Goal: Transaction & Acquisition: Purchase product/service

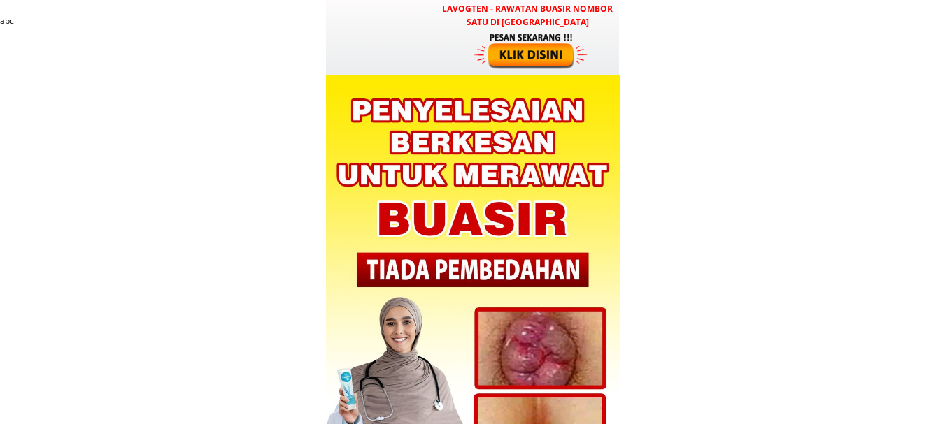
click at [535, 53] on div at bounding box center [532, 50] width 116 height 38
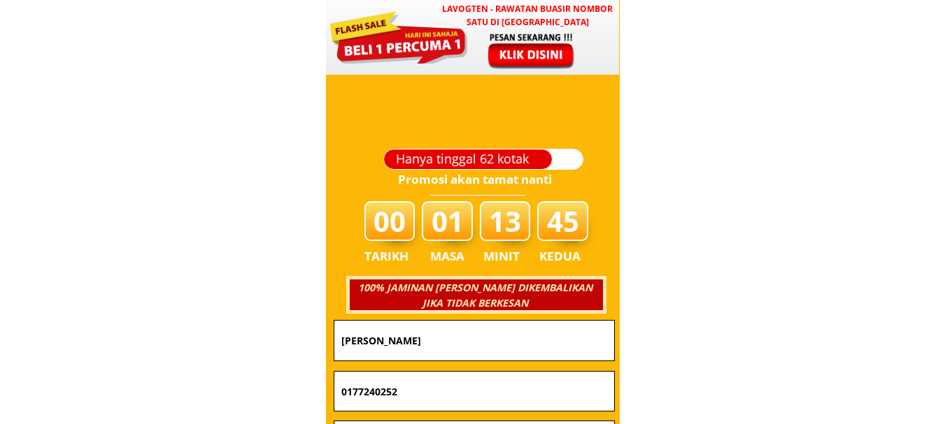
scroll to position [4953, 0]
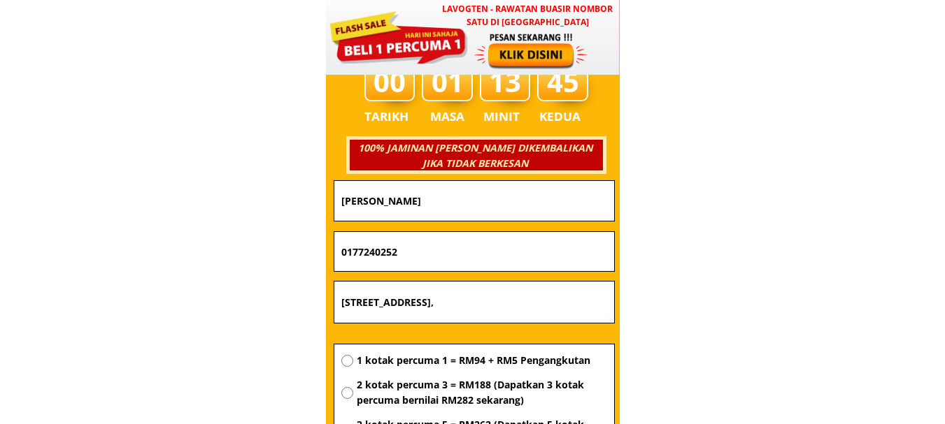
click at [447, 203] on input "[PERSON_NAME]" at bounding box center [474, 201] width 273 height 40
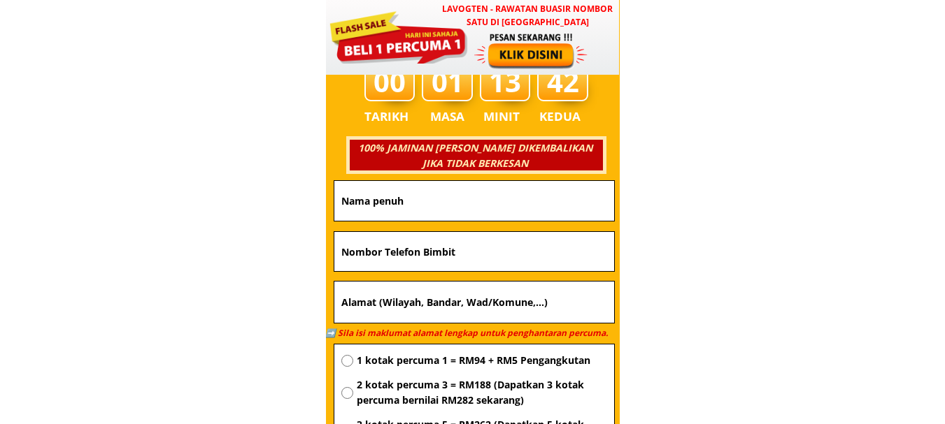
click at [459, 241] on input "text" at bounding box center [474, 251] width 273 height 39
paste input "0176203297"
type input "0176203297"
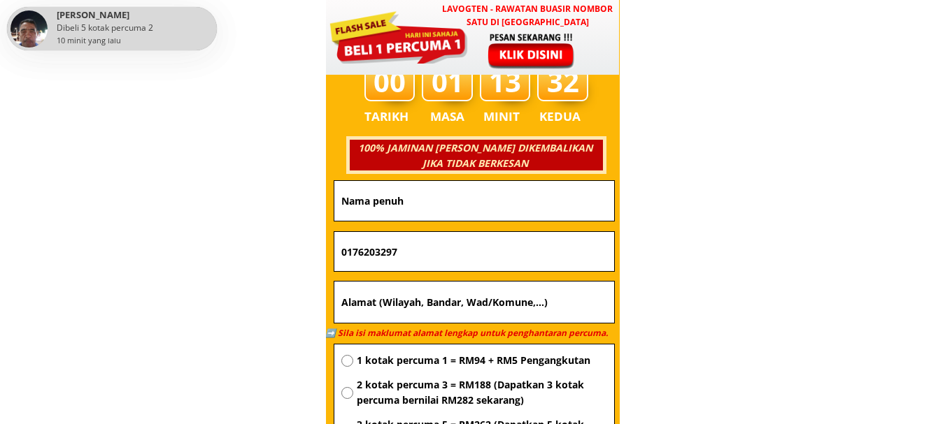
click at [443, 203] on input "text" at bounding box center [474, 201] width 273 height 40
paste input "Dede suhana"
type input "Dede suhana"
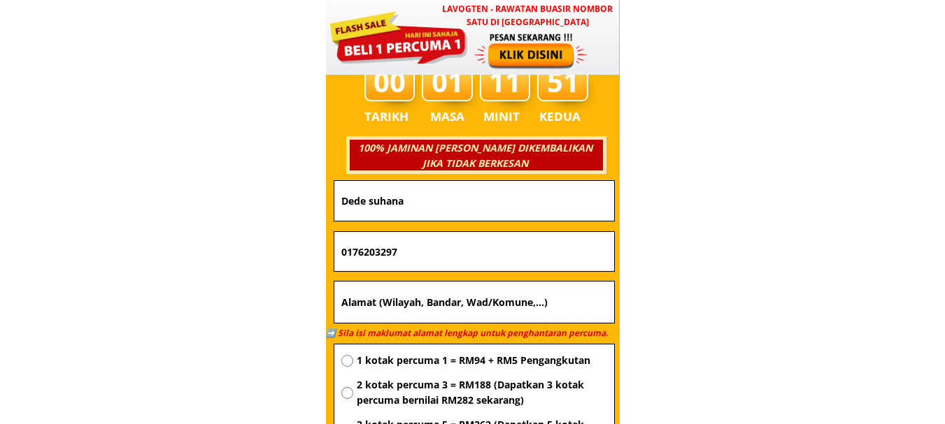
click at [430, 304] on input "text" at bounding box center [474, 303] width 273 height 42
paste input "[PERSON_NAME]"
click at [495, 310] on input "[PERSON_NAME]" at bounding box center [474, 303] width 273 height 42
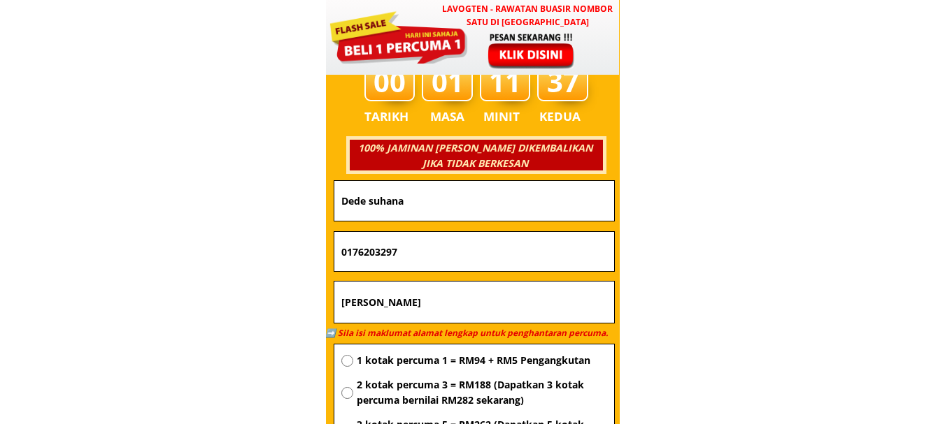
paste input "[GEOGRAPHIC_DATA]"
type input "Nilai semarak [GEOGRAPHIC_DATA]"
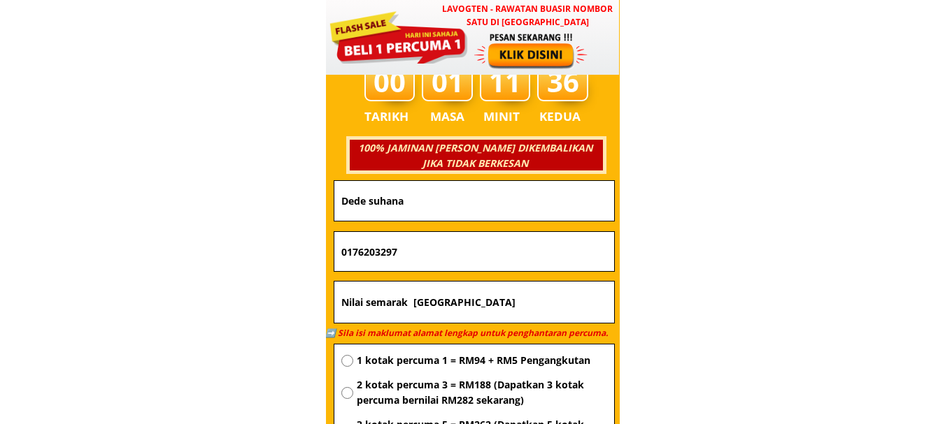
click at [464, 355] on span "1 kotak percuma 1 = RM94 + RM5 Pengangkutan" at bounding box center [482, 360] width 250 height 15
radio input "true"
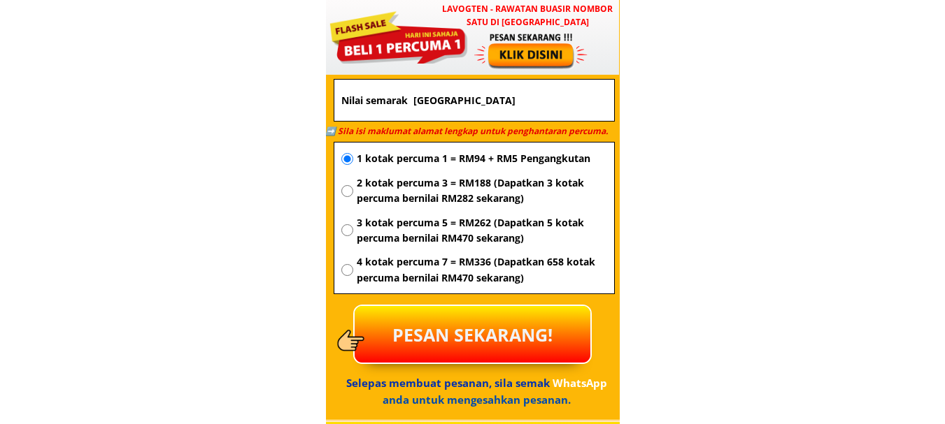
scroll to position [5163, 0]
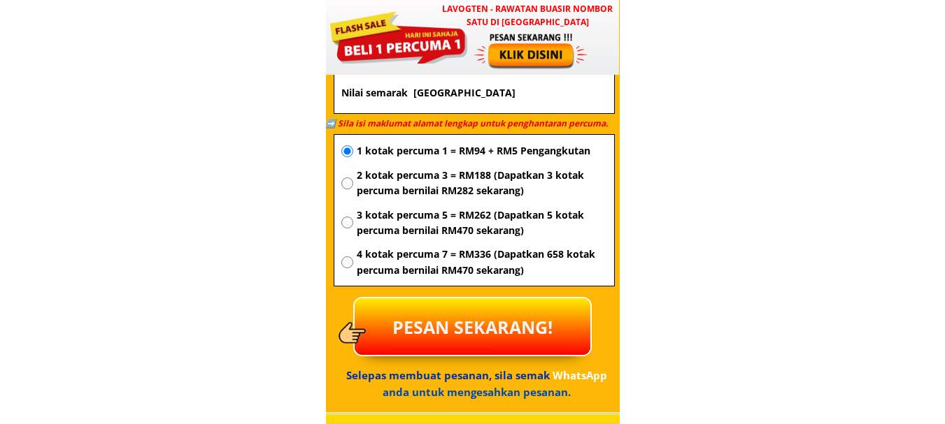
click at [476, 328] on p "PESAN SEKARANG!" at bounding box center [473, 327] width 236 height 57
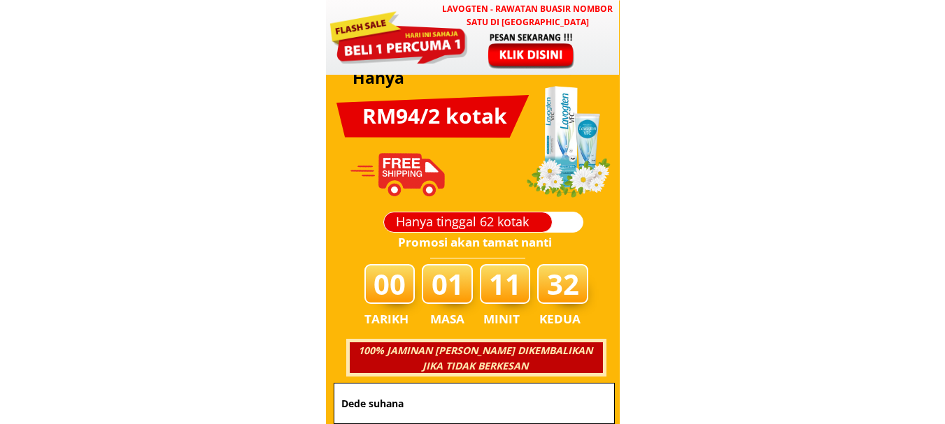
scroll to position [4743, 0]
